Goal: Find contact information: Find contact information

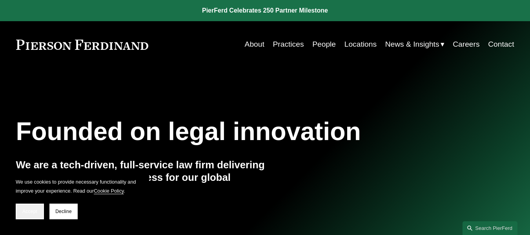
click at [17, 210] on button "Accept" at bounding box center [30, 211] width 28 height 16
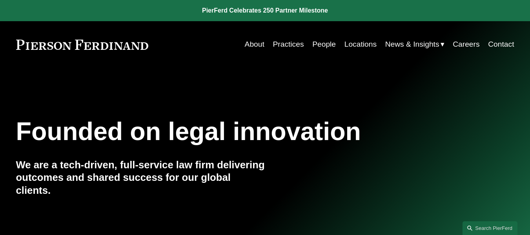
click at [501, 45] on link "Contact" at bounding box center [501, 44] width 26 height 15
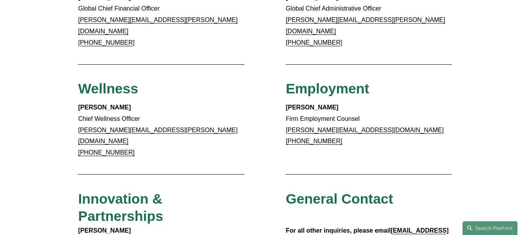
scroll to position [745, 0]
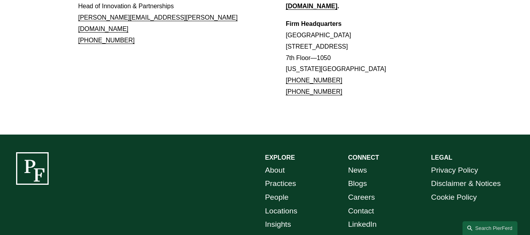
click at [282, 204] on link "Locations" at bounding box center [281, 211] width 32 height 14
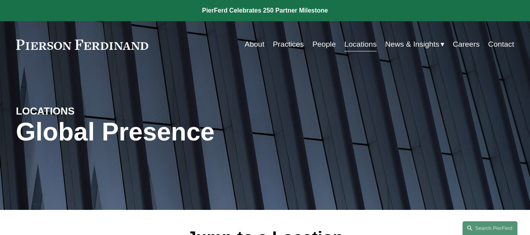
scroll to position [157, 0]
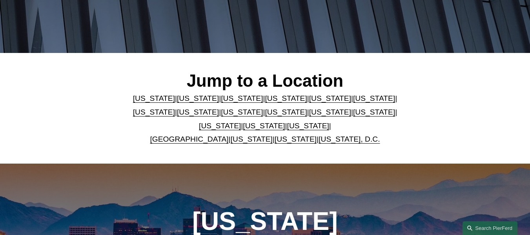
click at [353, 100] on link "[US_STATE]" at bounding box center [374, 98] width 42 height 8
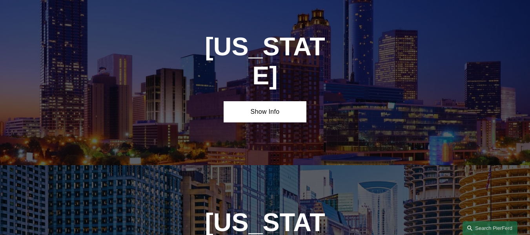
scroll to position [1158, 0]
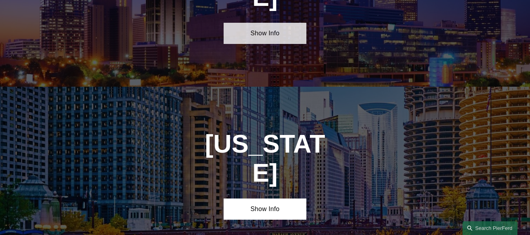
click at [272, 23] on link "Show Info" at bounding box center [264, 34] width 83 height 22
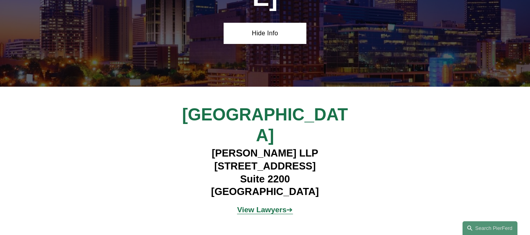
scroll to position [1041, 0]
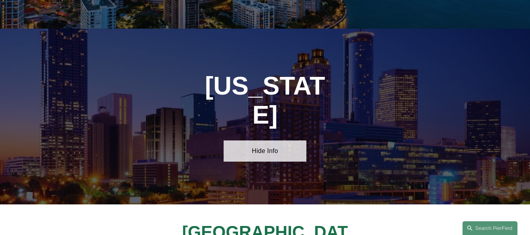
click at [285, 140] on link "Hide Info" at bounding box center [264, 151] width 83 height 22
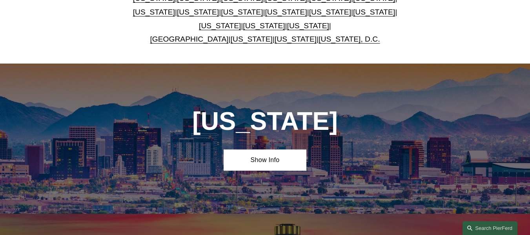
scroll to position [100, 0]
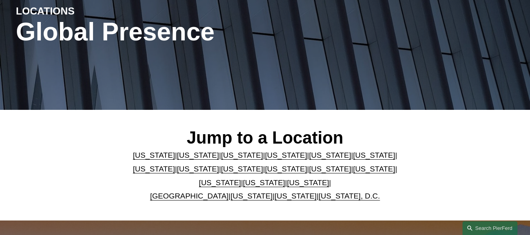
click at [353, 159] on link "[US_STATE]" at bounding box center [374, 155] width 42 height 8
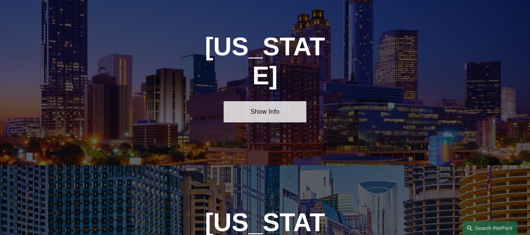
click at [266, 101] on link "Show Info" at bounding box center [264, 112] width 83 height 22
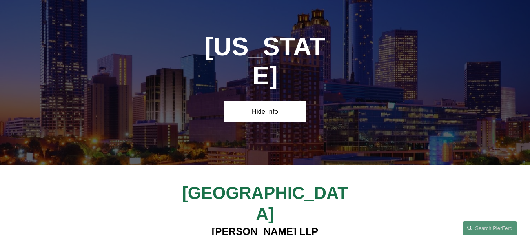
scroll to position [1158, 0]
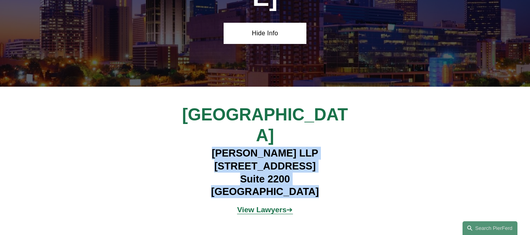
drag, startPoint x: 212, startPoint y: 120, endPoint x: 325, endPoint y: 154, distance: 117.8
click at [325, 154] on h4 "[PERSON_NAME] LLP [STREET_ADDRESS]" at bounding box center [264, 172] width 207 height 51
copy h4 "[PERSON_NAME] LLP [STREET_ADDRESS]"
click at [406, 136] on div "[GEOGRAPHIC_DATA] [PERSON_NAME] LLP [STREET_ADDRESS] View Lawyers ➔" at bounding box center [265, 162] width 530 height 116
click at [272, 205] on strong "View Lawyers" at bounding box center [261, 209] width 49 height 8
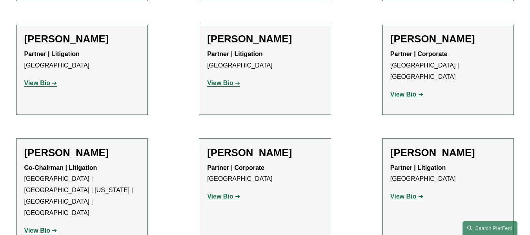
scroll to position [180, 0]
